Goal: Information Seeking & Learning: Learn about a topic

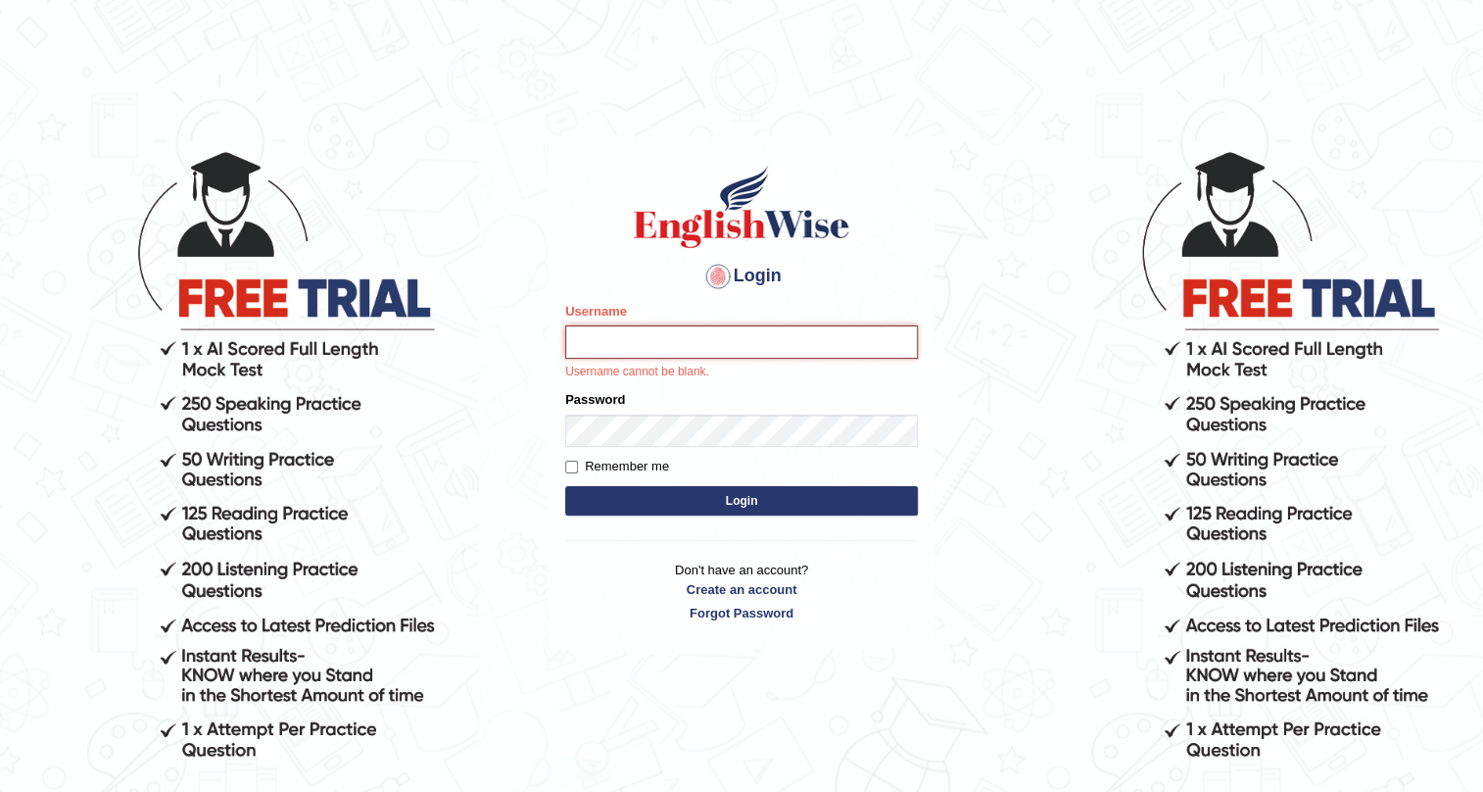
click at [750, 339] on input "Username" at bounding box center [741, 341] width 353 height 33
type input "ishamidha46"
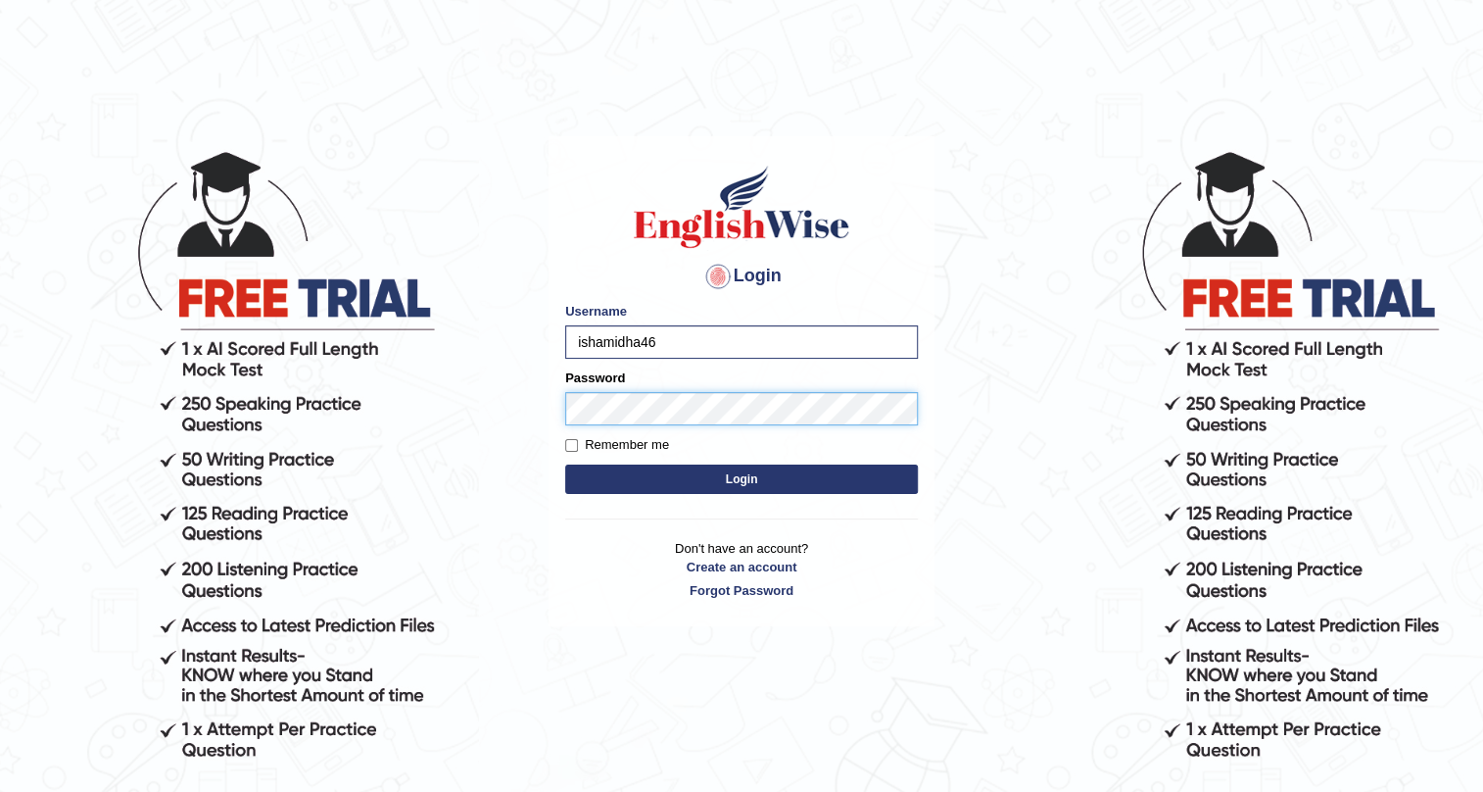
click at [565, 464] on button "Login" at bounding box center [741, 478] width 353 height 29
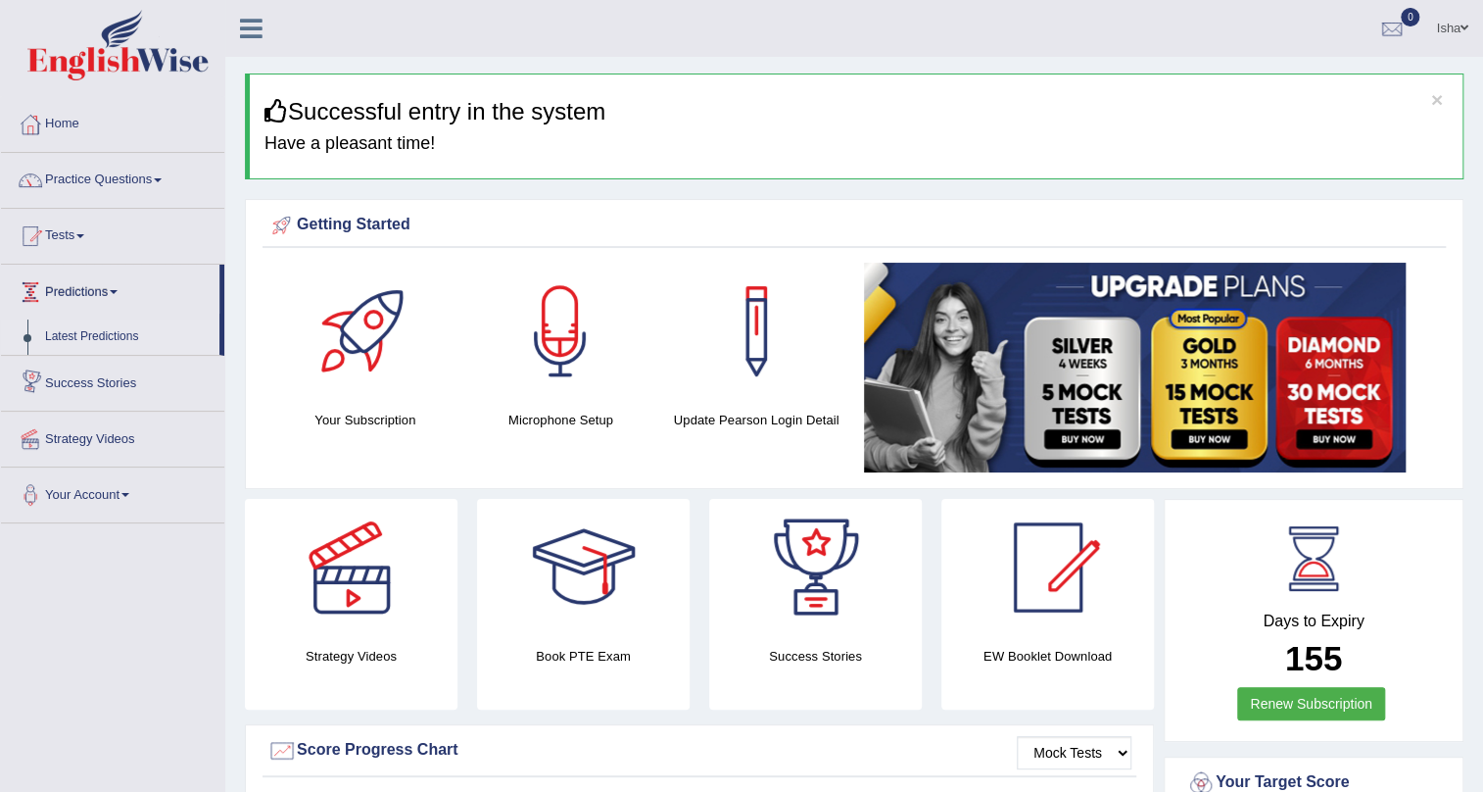
click at [89, 321] on link "Latest Predictions" at bounding box center [127, 336] width 183 height 35
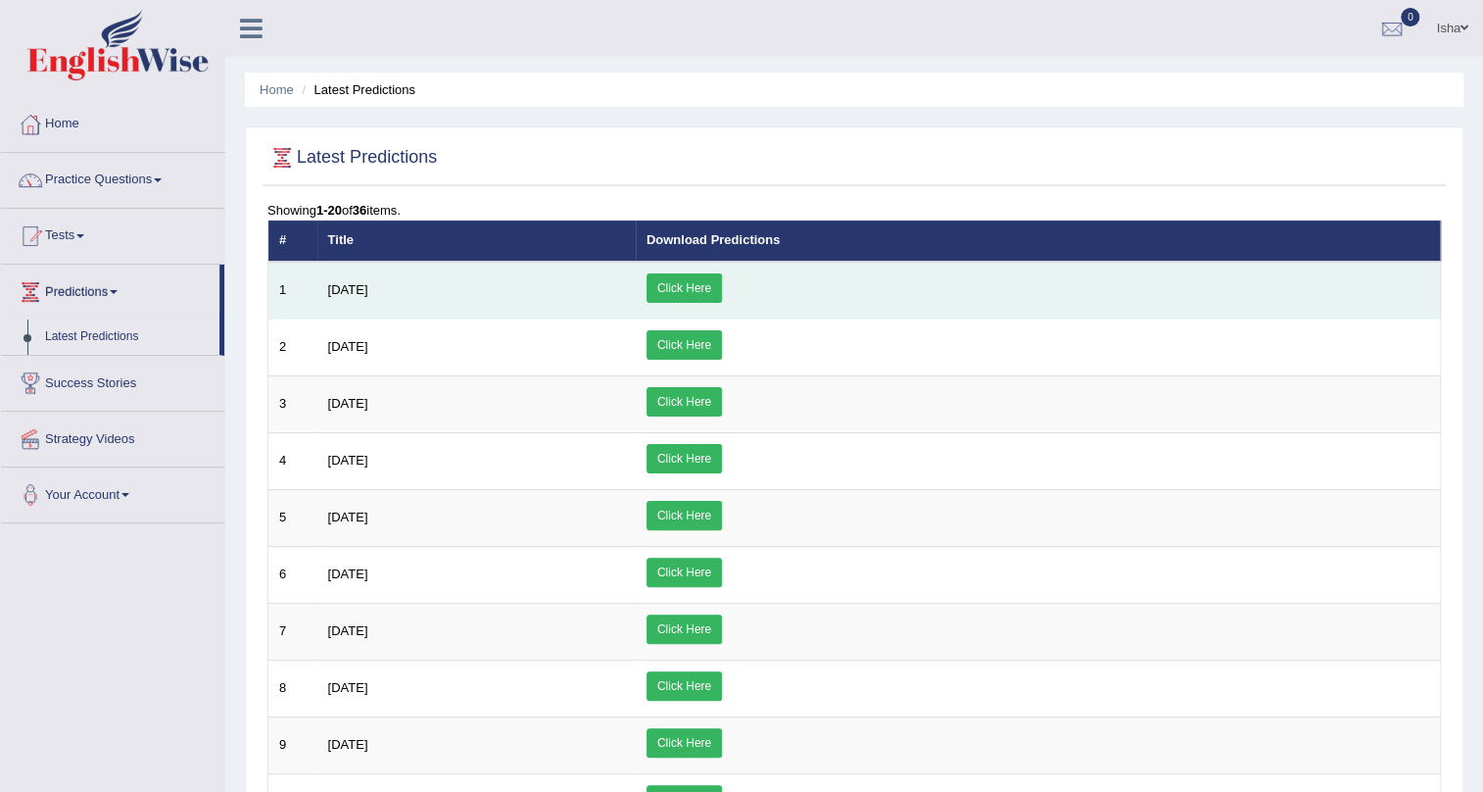
click at [722, 296] on link "Click Here" at bounding box center [684, 287] width 75 height 29
